Goal: Answer question/provide support

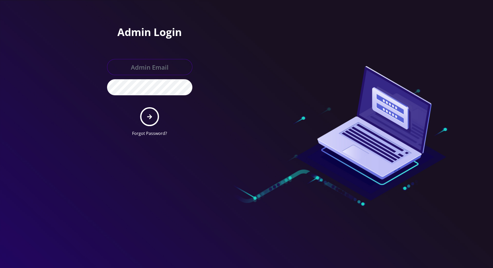
type input "tracy@teltik.com"
click at [151, 115] on icon "submit" at bounding box center [149, 117] width 5 height 6
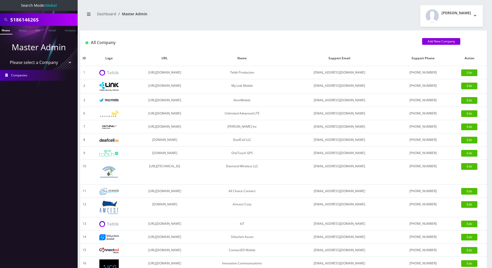
scroll to position [0, 2]
drag, startPoint x: 44, startPoint y: 18, endPoint x: -1, endPoint y: 20, distance: 45.3
click at [0, 20] on html "Search Mode: Global 5186146265 Phone Name SIM Email Company Customer Master Adm…" at bounding box center [246, 177] width 492 height 355
paste input "[EMAIL_ADDRESS][DOMAIN_NAME]"
type input "[EMAIL_ADDRESS][DOMAIN_NAME]"
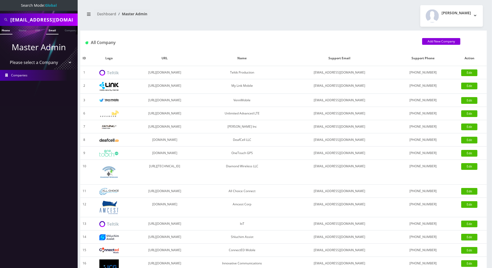
click at [54, 29] on link "Email" at bounding box center [52, 30] width 12 height 9
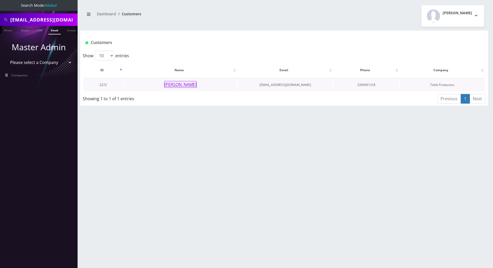
click at [179, 82] on button "[PERSON_NAME]" at bounding box center [180, 84] width 33 height 7
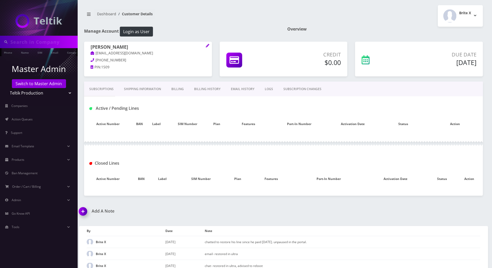
type input "[EMAIL_ADDRESS][DOMAIN_NAME]"
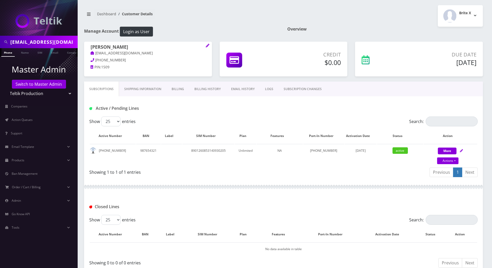
click at [246, 189] on div at bounding box center [283, 187] width 399 height 16
click at [241, 113] on div "Active / Pending Lines" at bounding box center [283, 106] width 399 height 20
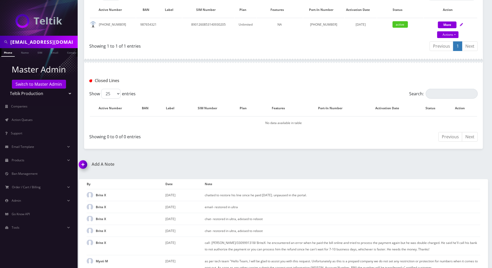
scroll to position [55, 0]
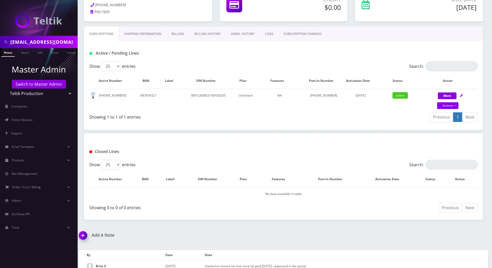
click at [175, 35] on link "Billing" at bounding box center [177, 33] width 23 height 15
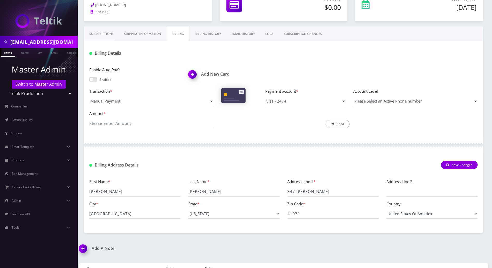
click at [206, 33] on link "Billing History" at bounding box center [207, 33] width 37 height 15
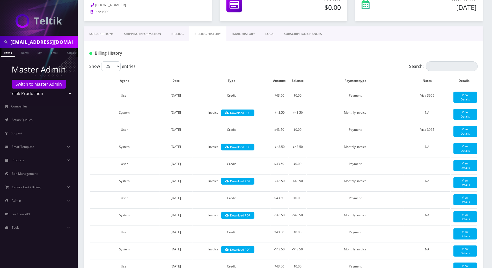
click at [236, 57] on div "Billing History" at bounding box center [283, 51] width 399 height 20
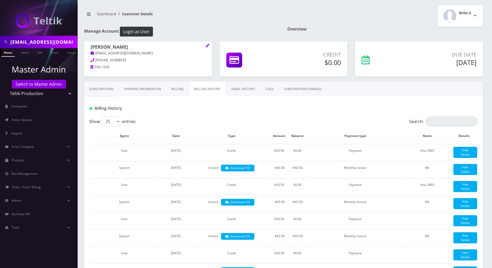
click at [235, 111] on div at bounding box center [349, 108] width 264 height 9
click at [241, 110] on div at bounding box center [349, 108] width 264 height 9
click at [241, 112] on div at bounding box center [349, 108] width 264 height 9
click at [94, 90] on link "Subscriptions" at bounding box center [101, 88] width 35 height 15
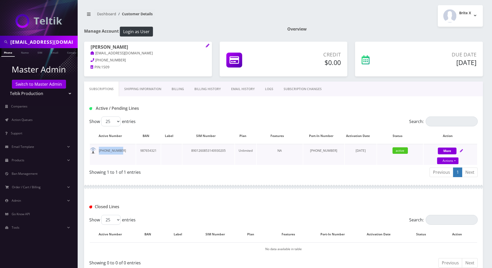
drag, startPoint x: 120, startPoint y: 152, endPoint x: 98, endPoint y: 154, distance: 22.4
click at [98, 154] on td "330-999-1318" at bounding box center [113, 154] width 46 height 21
copy td "330-999-1318"
click at [253, 212] on div "Closed Lines" at bounding box center [283, 204] width 399 height 20
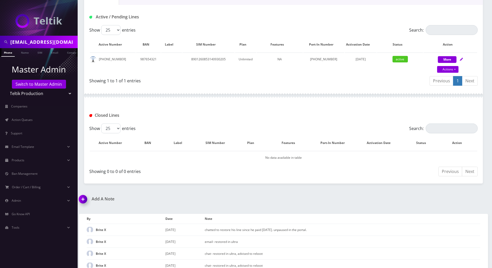
scroll to position [159, 0]
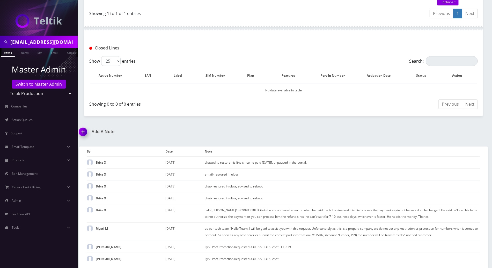
click at [83, 131] on img at bounding box center [83, 133] width 15 height 15
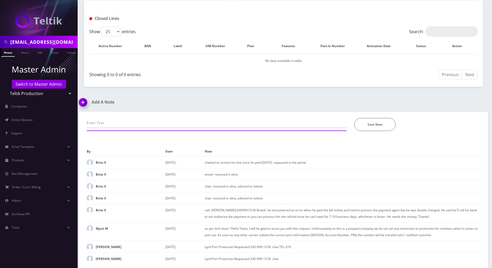
click at [134, 119] on input "text" at bounding box center [217, 123] width 260 height 10
type input "chatted to unsuspend.. line is already actve in the Ultra portal...TRcy"
click at [379, 126] on button "Save Note" at bounding box center [374, 124] width 41 height 13
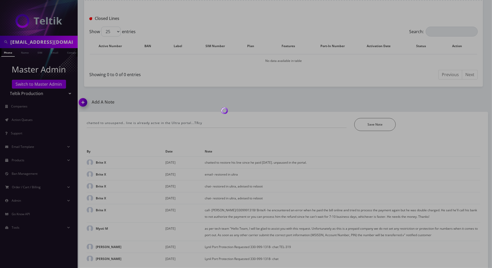
scroll to position [170, 0]
